Goal: Task Accomplishment & Management: Manage account settings

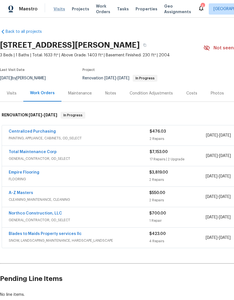
click at [58, 9] on span "Visits" at bounding box center [59, 9] width 11 height 6
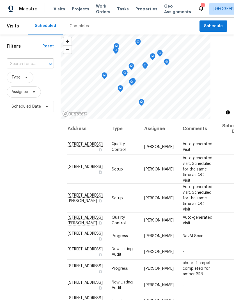
click at [33, 67] on input "text" at bounding box center [22, 64] width 31 height 9
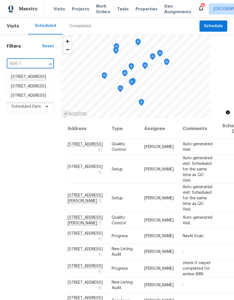
type input "800 12"
click at [33, 91] on li "[STREET_ADDRESS]" at bounding box center [29, 87] width 47 height 10
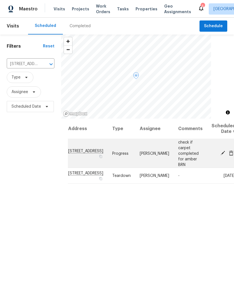
click at [221, 151] on icon at bounding box center [223, 153] width 4 height 4
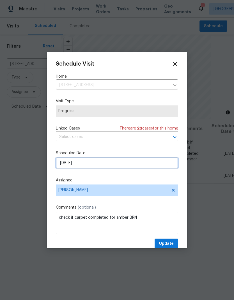
click at [123, 163] on input "[DATE]" at bounding box center [117, 162] width 122 height 11
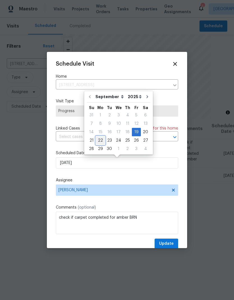
click at [98, 141] on div "22" at bounding box center [100, 141] width 9 height 8
type input "[DATE]"
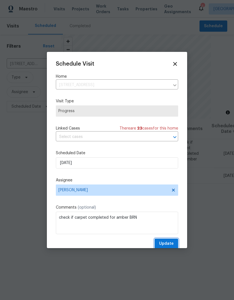
click at [167, 247] on span "Update" at bounding box center [166, 243] width 15 height 7
